Goal: Transaction & Acquisition: Purchase product/service

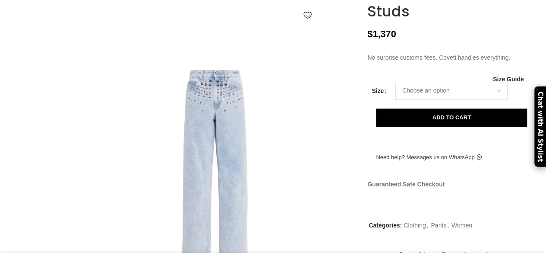
click at [494, 100] on select "Choose an option 4UK 6UK 8 UK 10 UK 12 UK 14 UK 16 UK" at bounding box center [452, 91] width 112 height 18
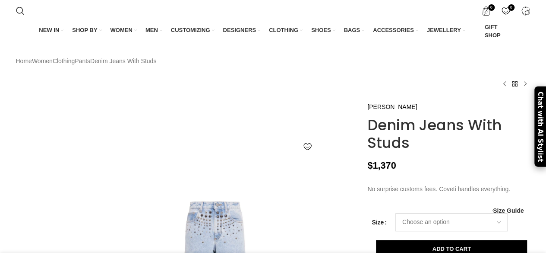
click at [431, 231] on select "Choose an option 4UK 6UK 8 UK 10 UK 12 UK 14 UK 16 UK" at bounding box center [452, 222] width 112 height 18
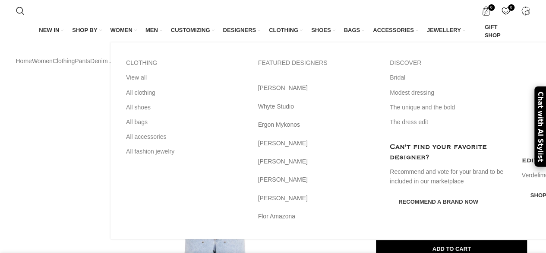
click at [128, 33] on span "WOMEN" at bounding box center [122, 30] width 22 height 8
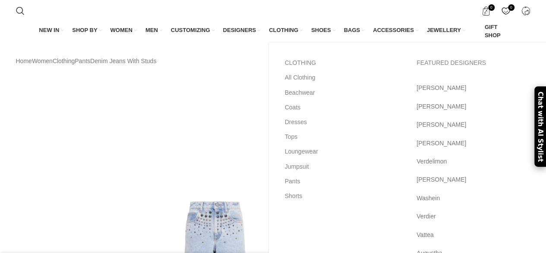
click at [286, 31] on span "CLOTHING" at bounding box center [283, 30] width 29 height 8
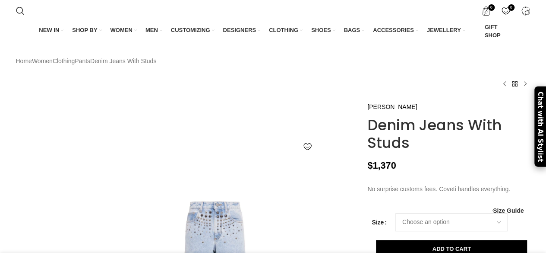
click at [233, 102] on div "Home Women Clothing Pants Denim Jeans With Studs Sequin Checked Tweed Sleeveles…" at bounding box center [273, 71] width 515 height 61
click at [245, 89] on div "Sequin Checked Tweed Sleeveless Mini Dress $ 3,158 Back to products Stretch Lac…" at bounding box center [273, 84] width 515 height 10
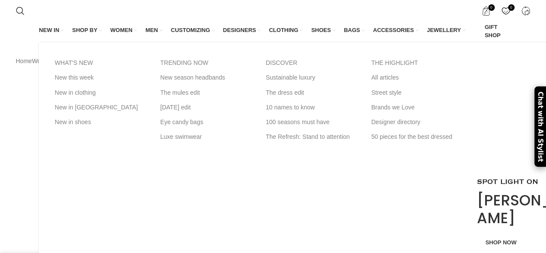
click at [54, 32] on span "NEW IN" at bounding box center [49, 30] width 20 height 8
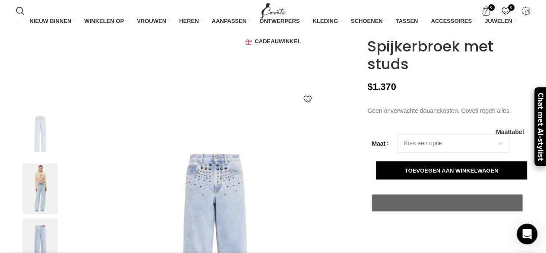
scroll to position [141, 0]
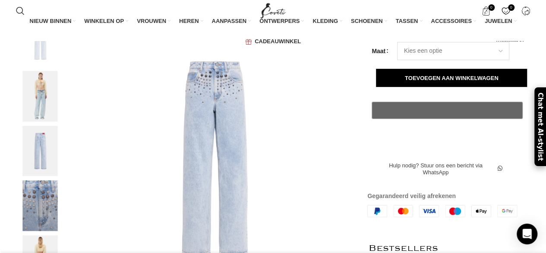
click at [503, 60] on select "Kies een optie 4UK 6UK 8 VK 10 VK 12 VK 14 VK 16 VK" at bounding box center [453, 51] width 112 height 18
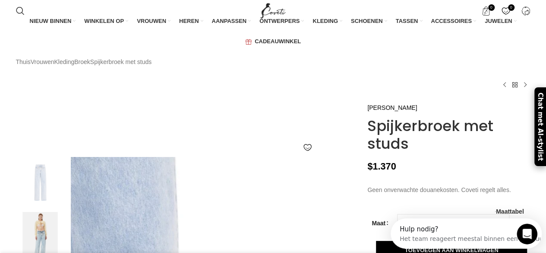
scroll to position [0, 182]
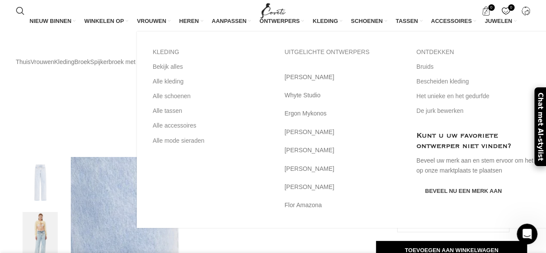
click at [158, 23] on font "VROUWEN" at bounding box center [151, 21] width 29 height 6
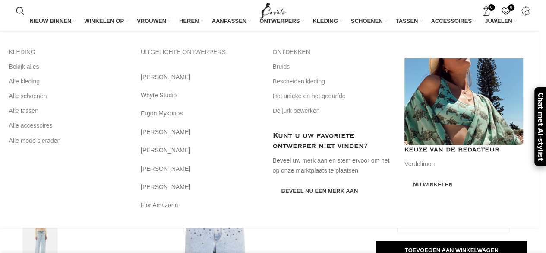
scroll to position [0, 273]
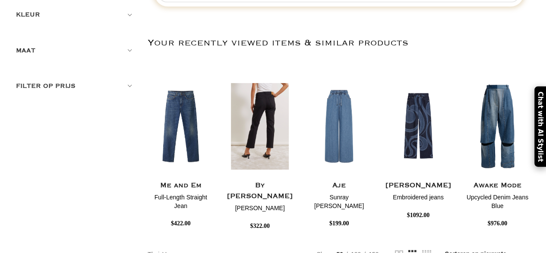
scroll to position [64, 0]
